Goal: Information Seeking & Learning: Understand process/instructions

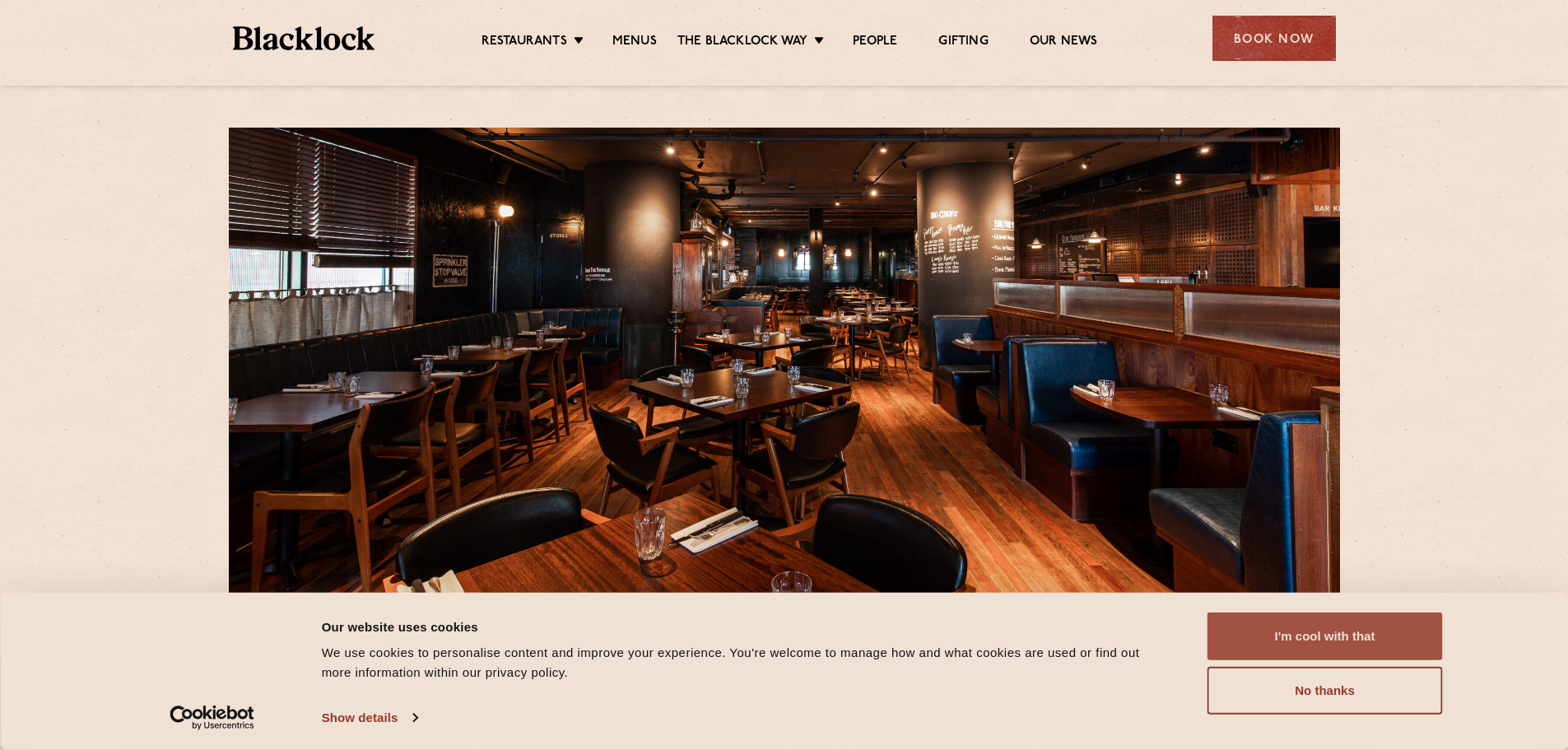
click at [1334, 635] on button "I'm cool with that" at bounding box center [1325, 636] width 236 height 47
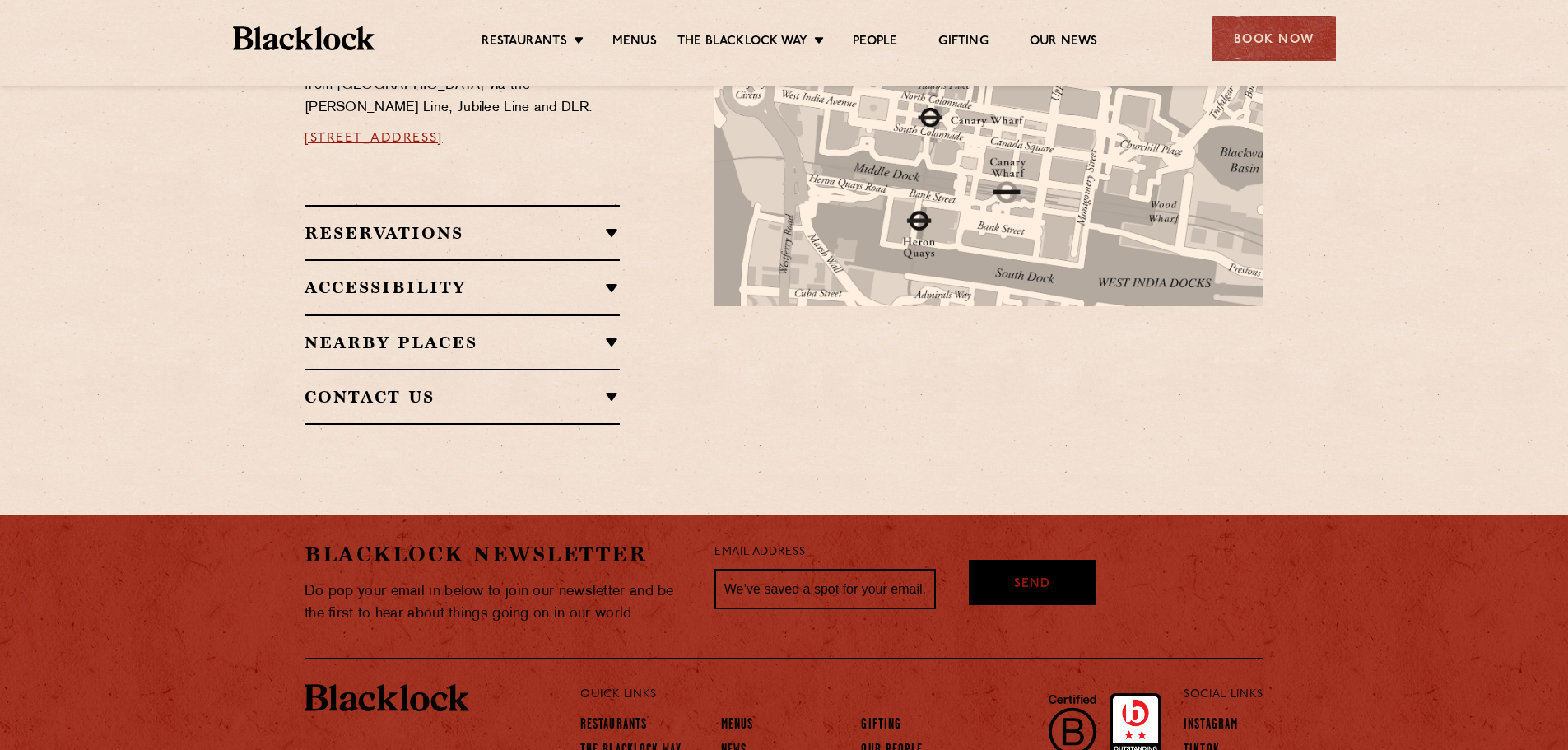
scroll to position [1046, 0]
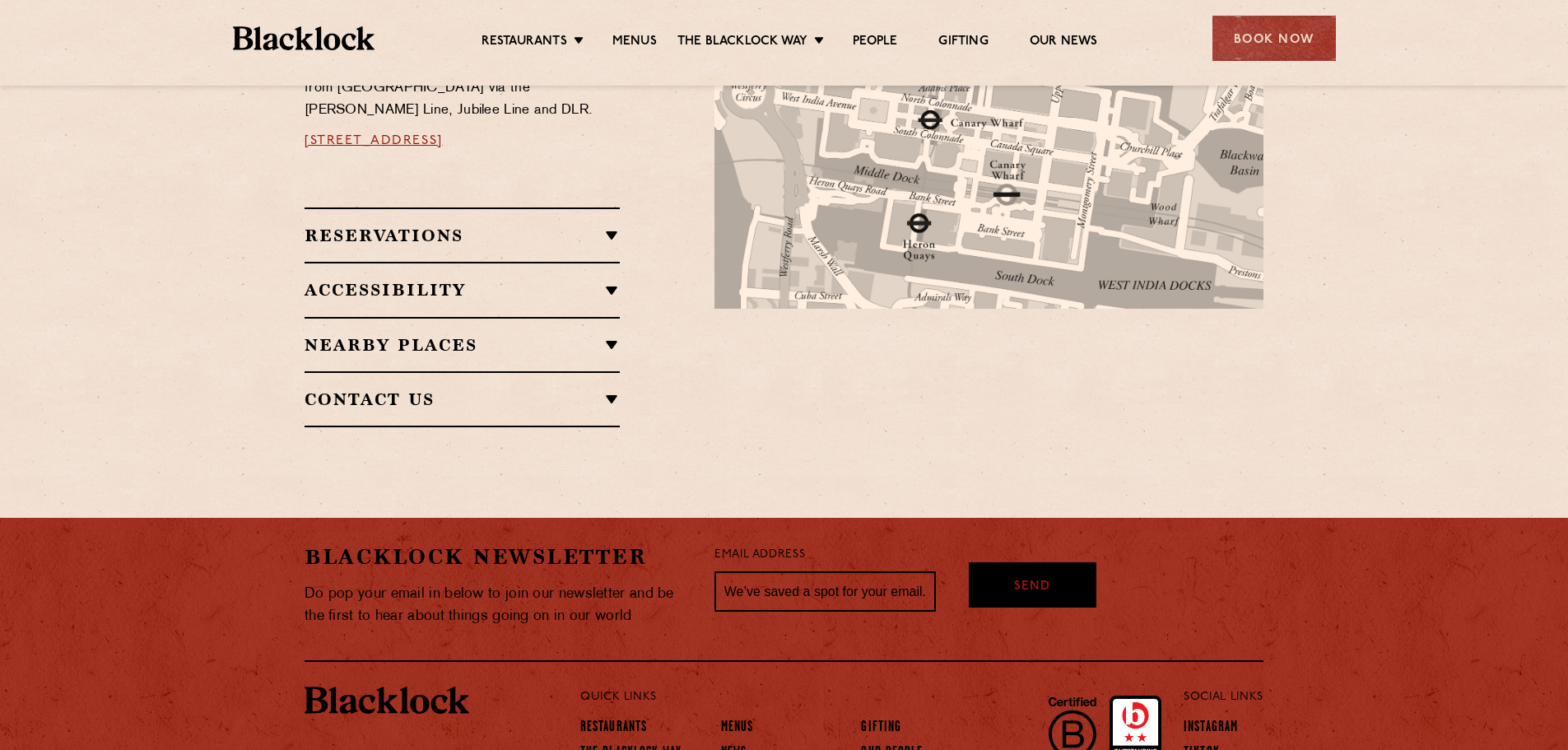
click at [599, 226] on h2 "Reservations" at bounding box center [462, 236] width 315 height 20
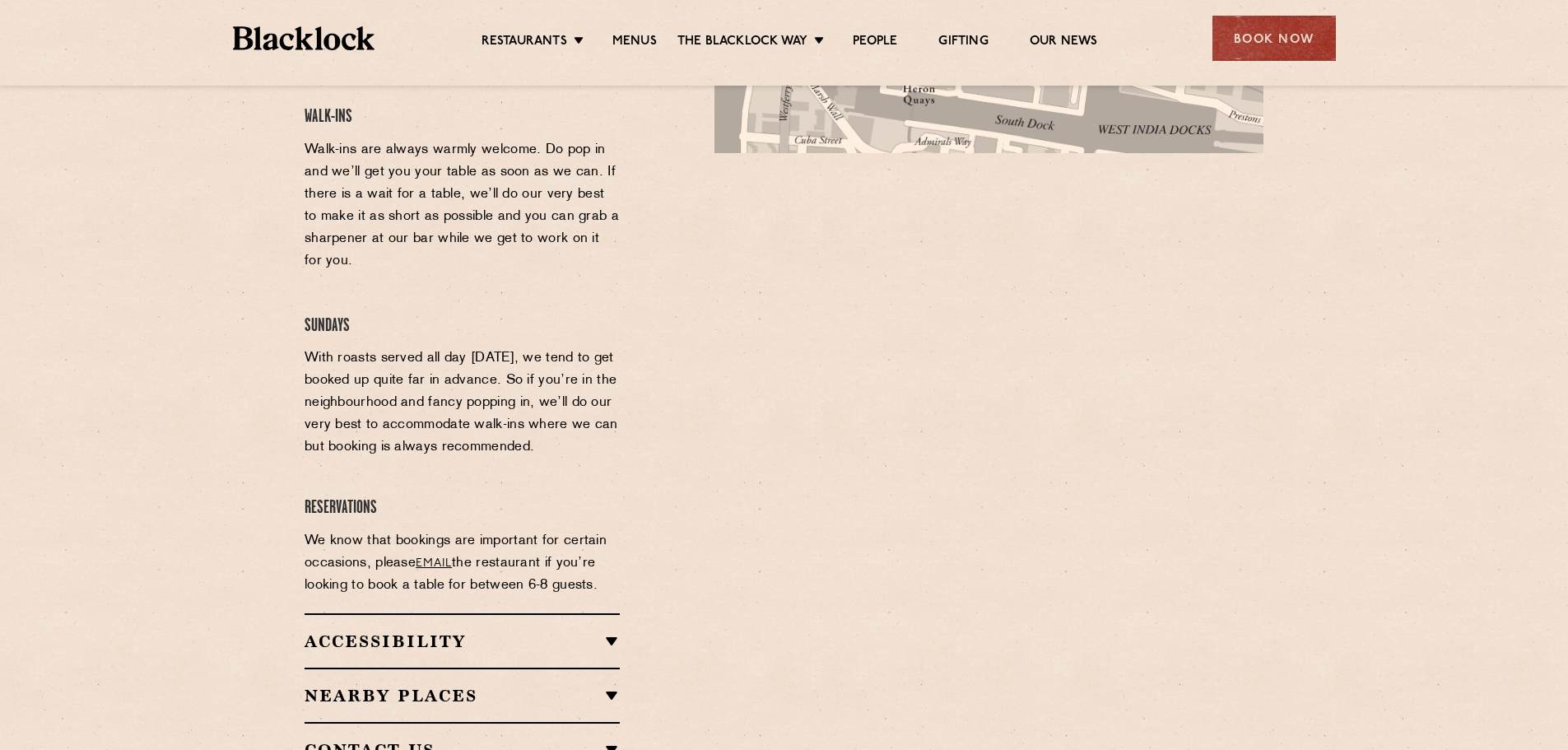
scroll to position [1210, 0]
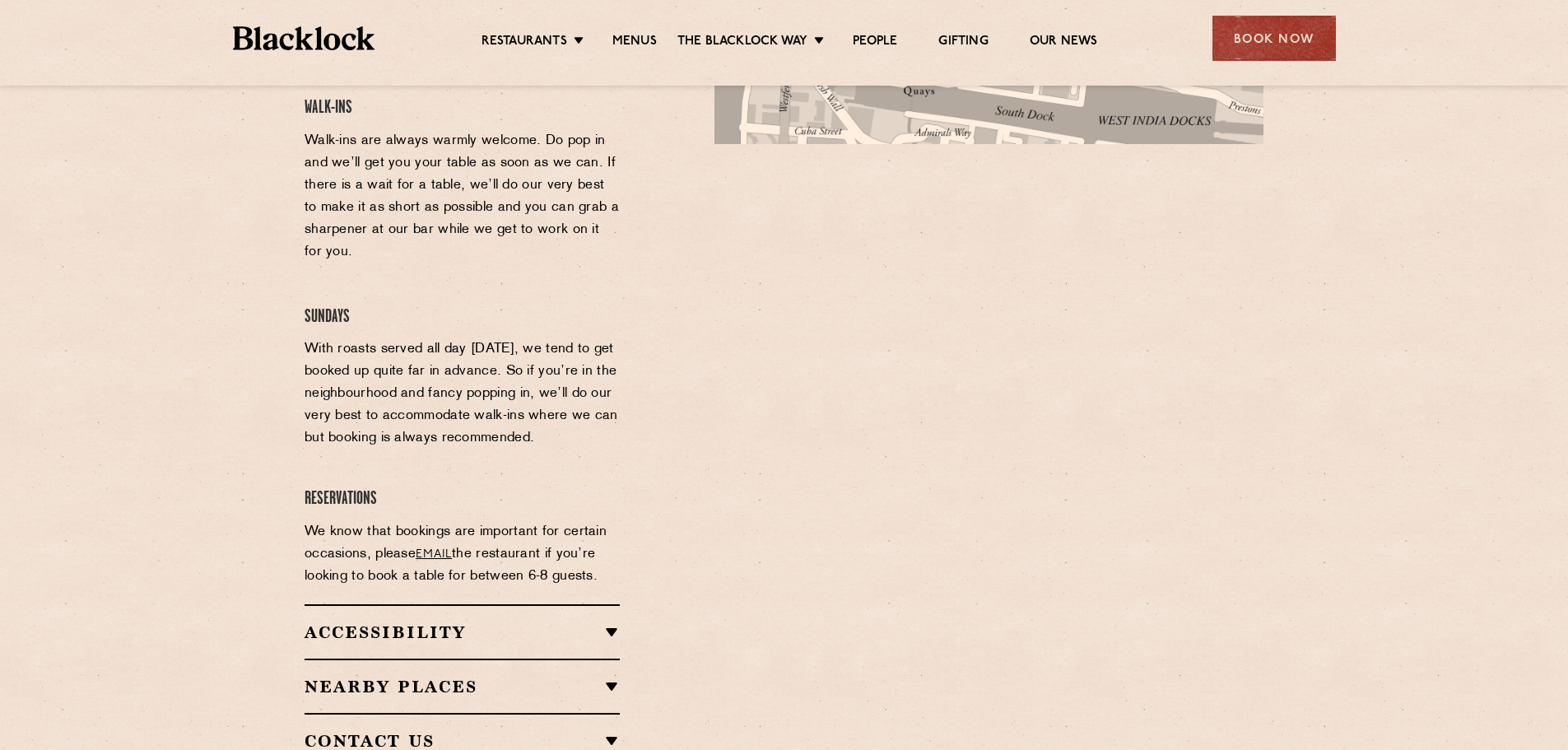
click at [624, 600] on div "Restaurant Information Located under the railway tracks on Frobisher’s Passage …" at bounding box center [497, 275] width 410 height 989
click at [605, 623] on h2 "Accessibility" at bounding box center [462, 633] width 315 height 20
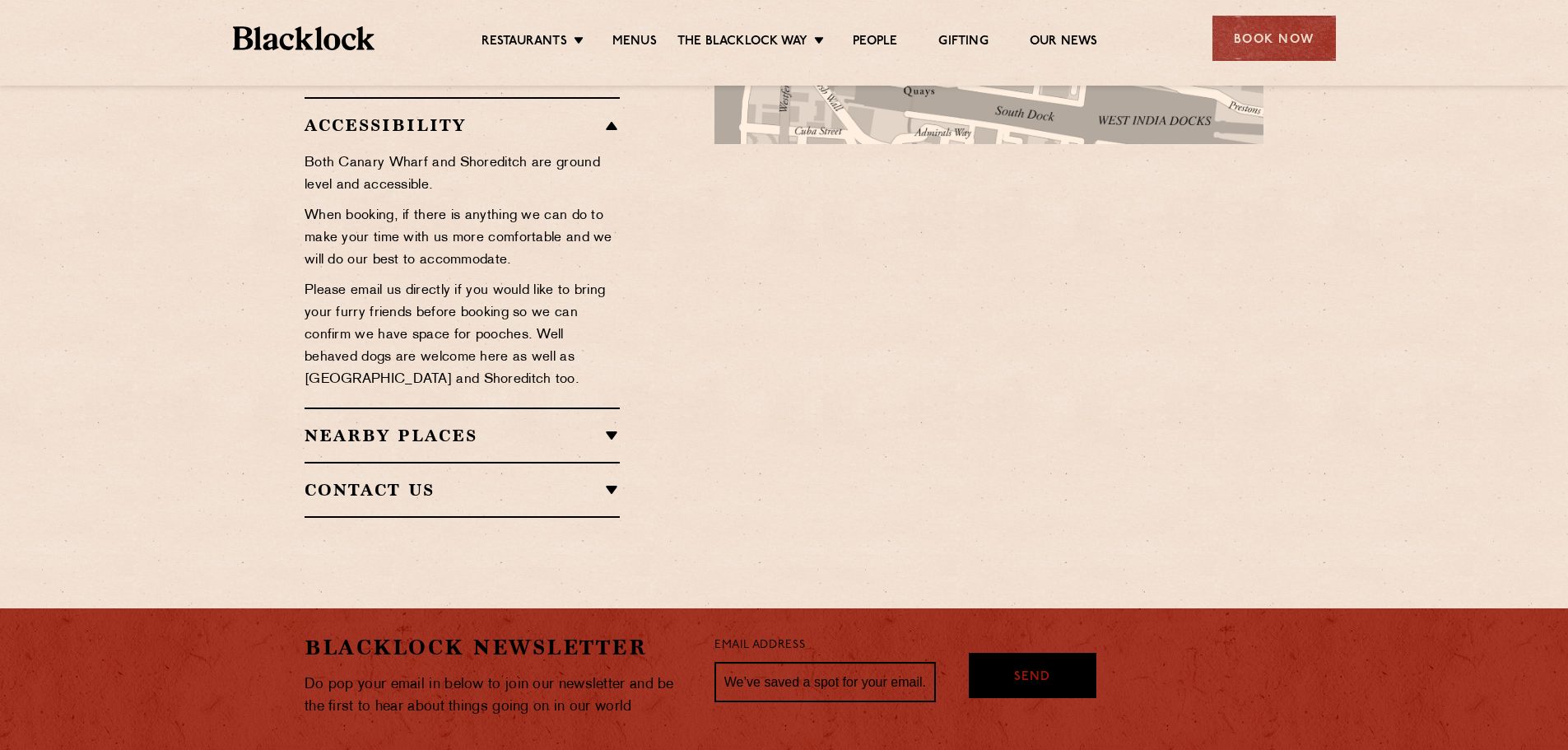
click at [583, 480] on h2 "Contact Us" at bounding box center [462, 490] width 315 height 20
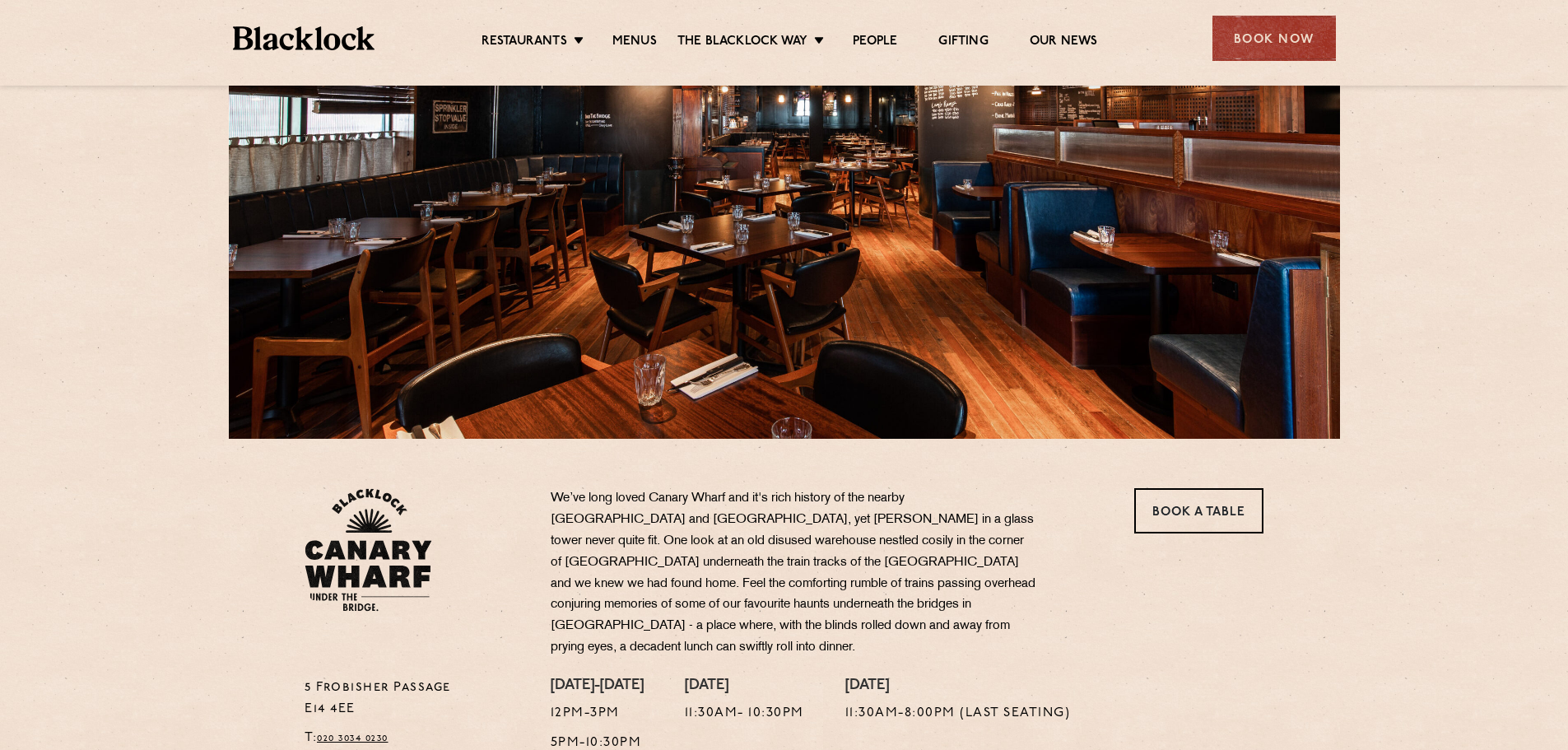
scroll to position [0, 0]
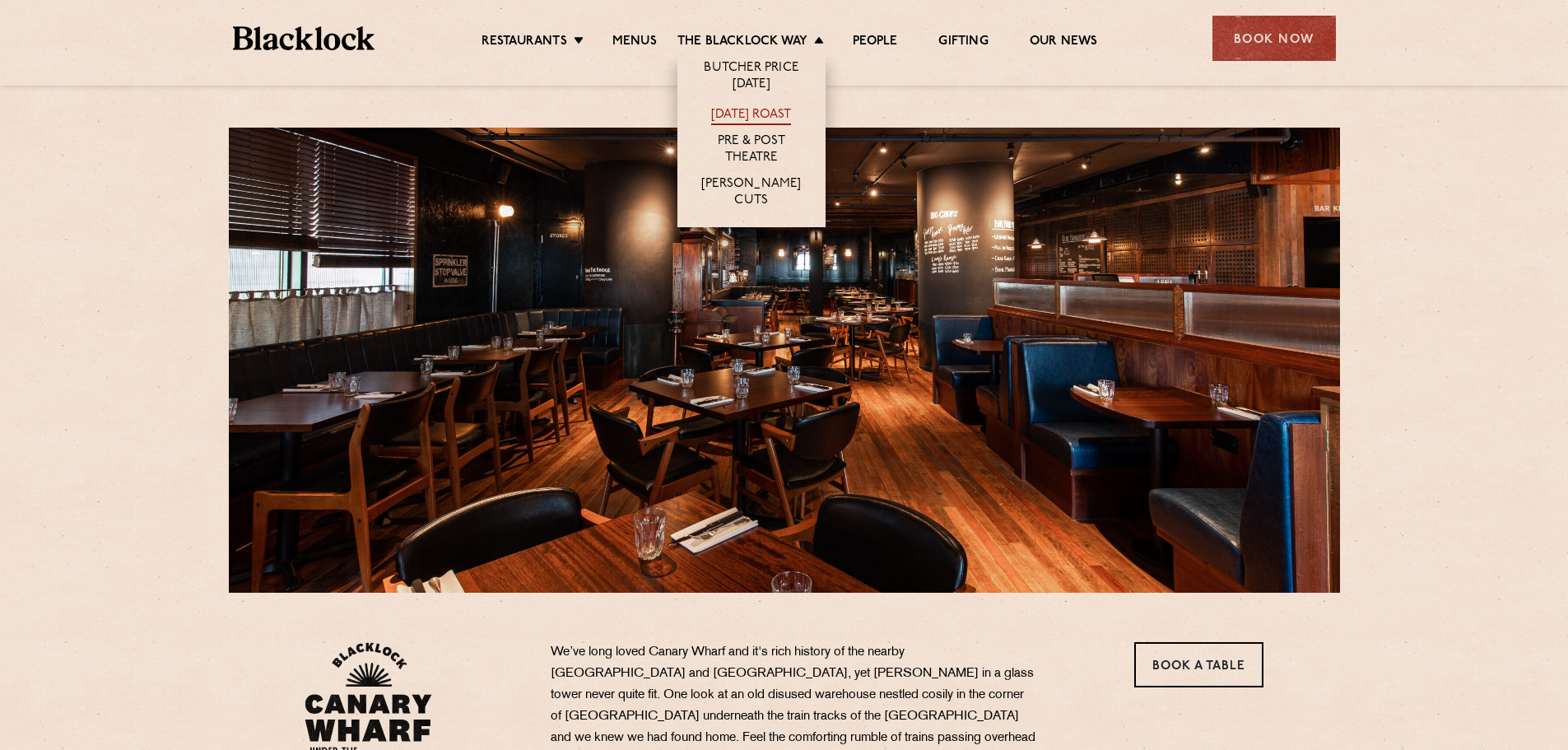
click at [781, 113] on link "[DATE] Roast" at bounding box center [752, 117] width 80 height 18
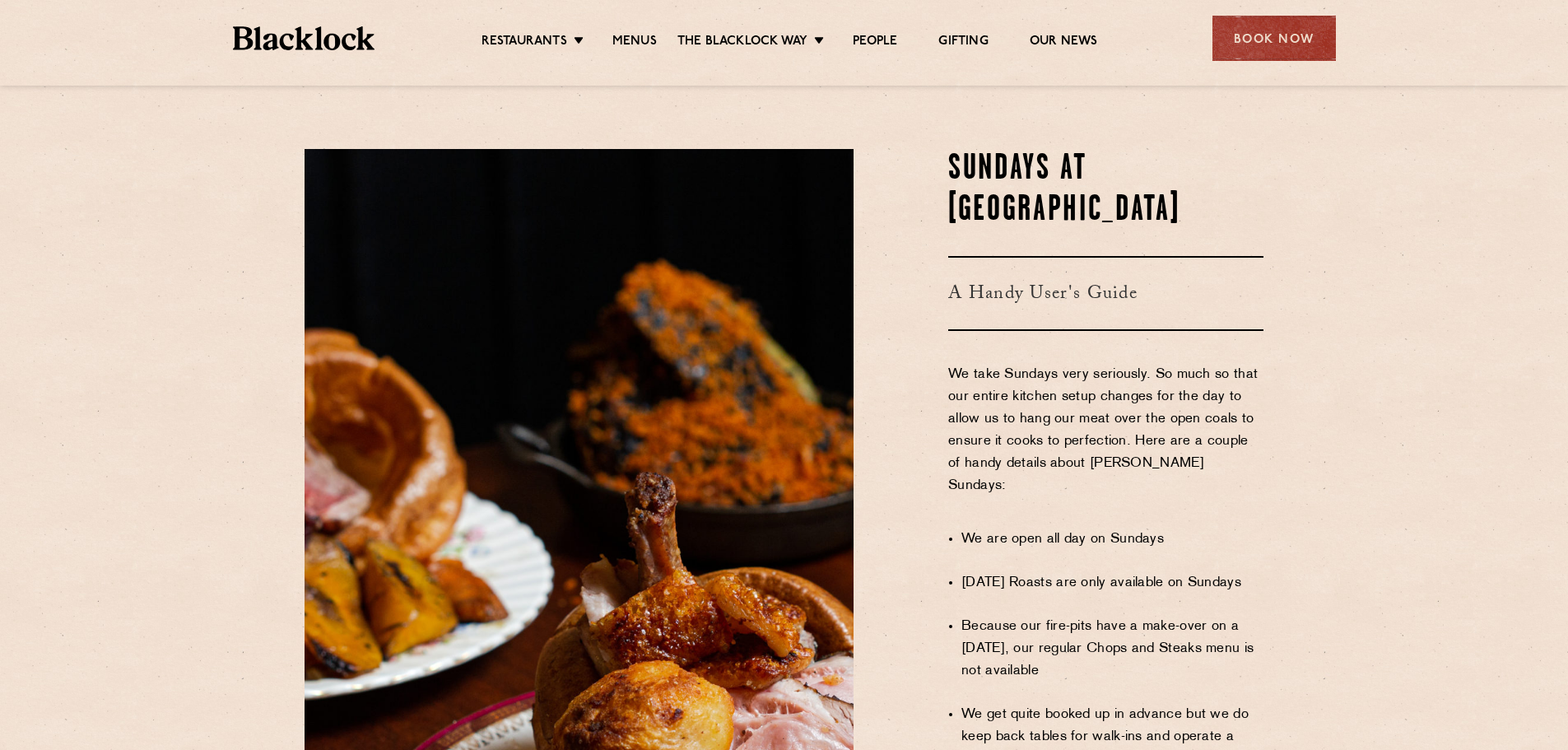
scroll to position [1070, 0]
